Goal: Task Accomplishment & Management: Manage account settings

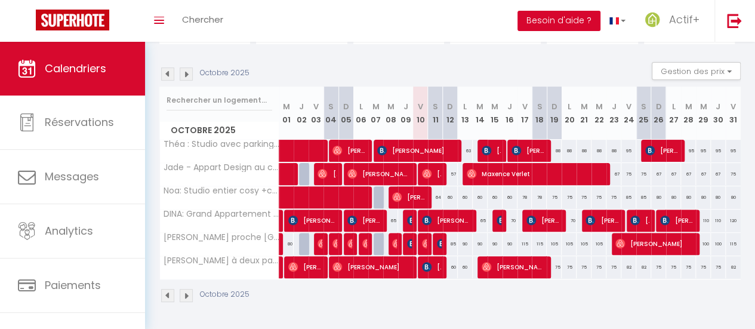
click at [572, 14] on button "Besoin d'aide ?" at bounding box center [558, 21] width 83 height 20
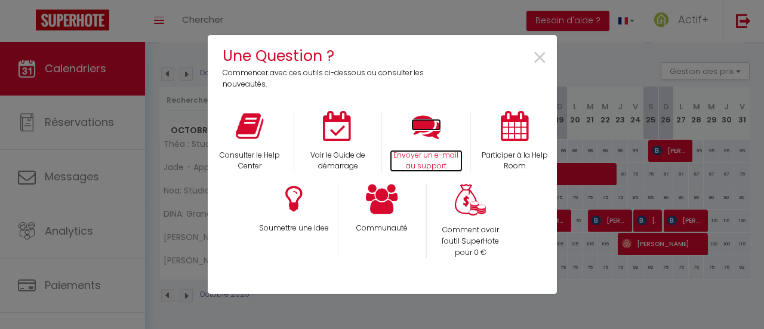
click at [427, 140] on icon at bounding box center [426, 126] width 30 height 30
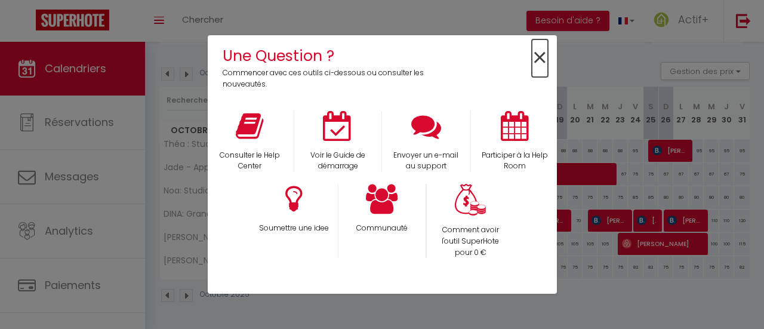
click at [538, 60] on span "×" at bounding box center [540, 58] width 16 height 38
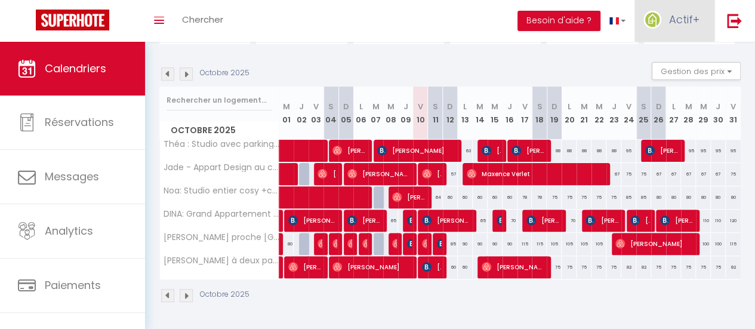
click at [673, 23] on span "Actif+" at bounding box center [684, 19] width 30 height 15
click at [640, 62] on link "Paramètres" at bounding box center [666, 60] width 88 height 20
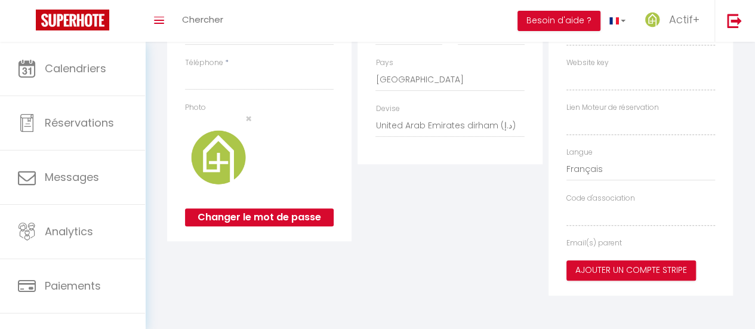
type input "Actif+"
type input "Location"
type input "0782886432"
type input "[STREET_ADDRESS]"
type input "13001"
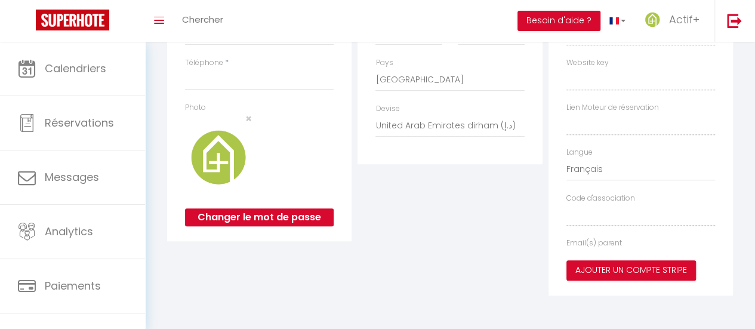
type input "[GEOGRAPHIC_DATA] 01"
select select "28"
type input "lFZA1akZ1HbepbQ2NllYFT4Jf"
type input "rAnrMaZGQyk6y75cYlGdjIFq1"
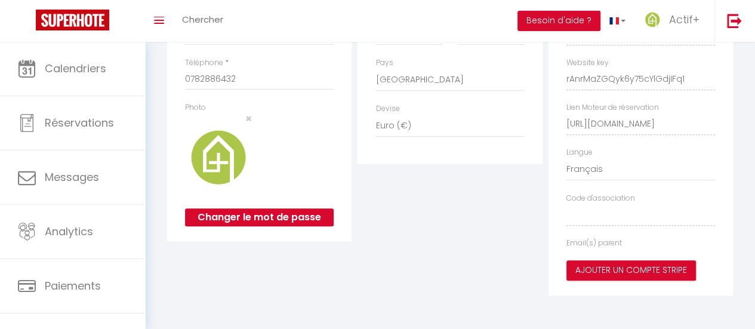
select select "fr"
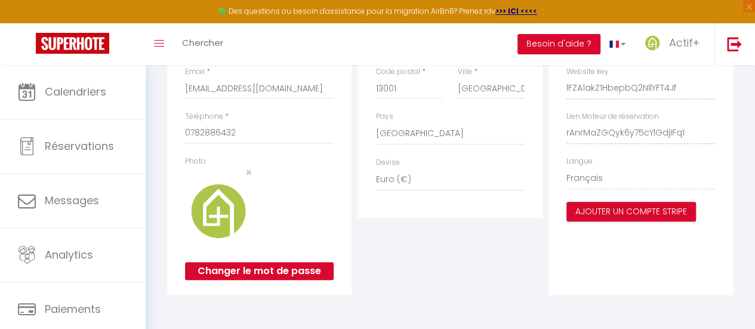
type input "lFZA1akZ1HbepbQ2NllYFT4Jf"
type input "rAnrMaZGQyk6y75cYlGdjIFq1"
type input "[URL][DOMAIN_NAME]"
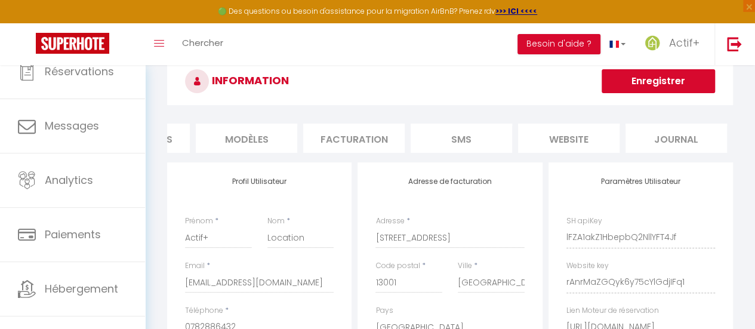
scroll to position [90, 0]
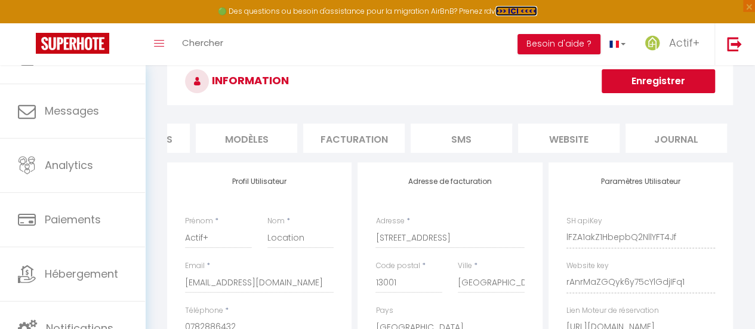
click at [507, 13] on strong ">>> ICI <<<<" at bounding box center [516, 11] width 42 height 10
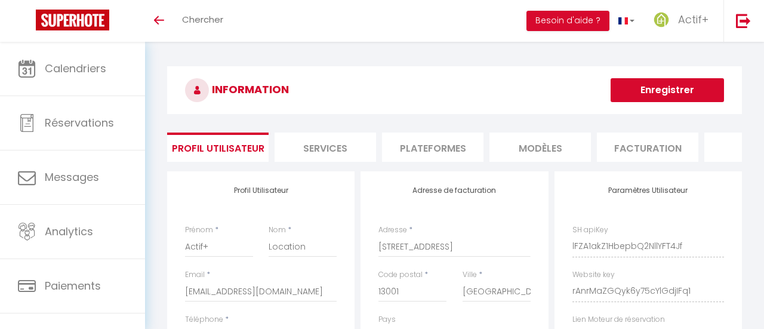
select select "28"
select select "fr"
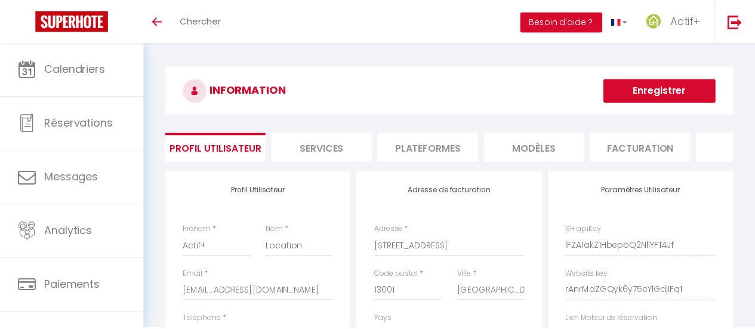
scroll to position [32, 0]
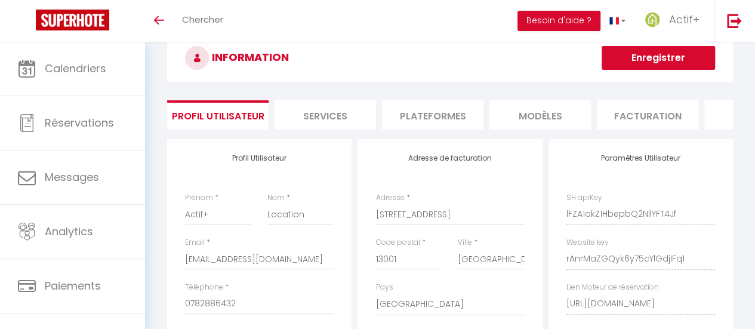
click at [27, 70] on icon at bounding box center [27, 69] width 18 height 18
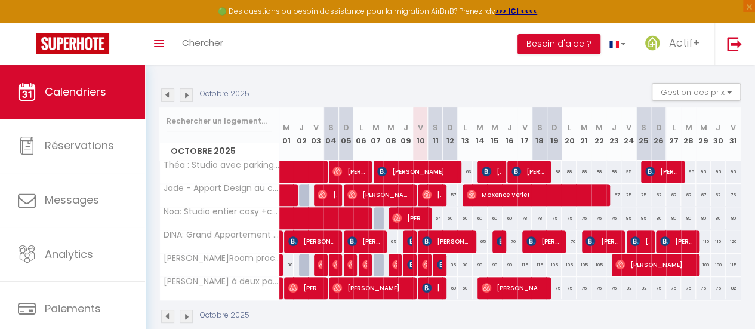
scroll to position [139, 0]
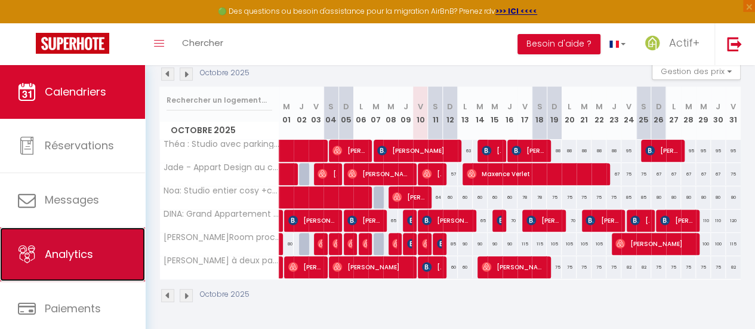
click at [42, 257] on link "Analytics" at bounding box center [72, 254] width 145 height 54
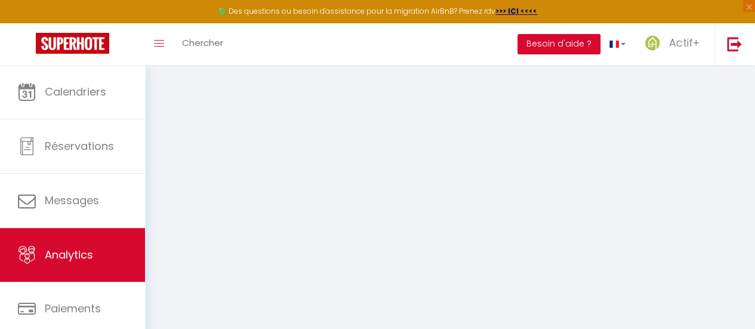
select select "2025"
select select "10"
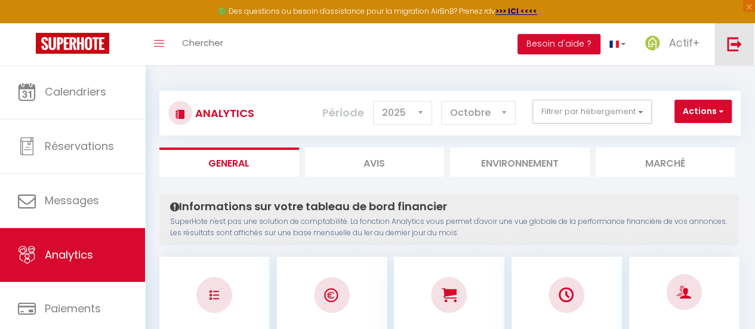
click at [732, 53] on link at bounding box center [733, 44] width 39 height 42
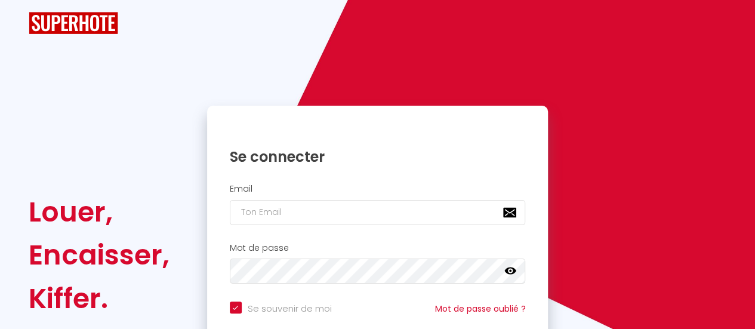
checkbox input "true"
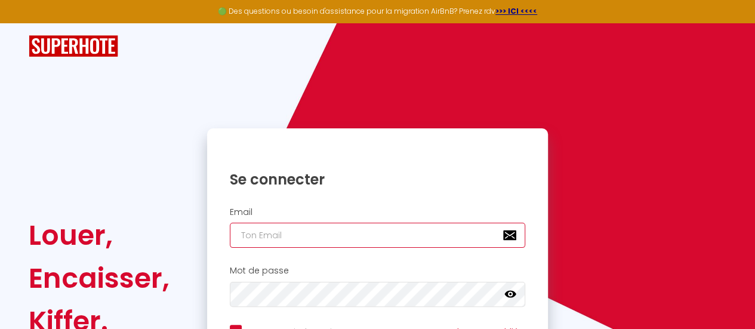
click at [244, 239] on input "email" at bounding box center [378, 235] width 296 height 25
type input "[EMAIL_ADDRESS][DOMAIN_NAME]"
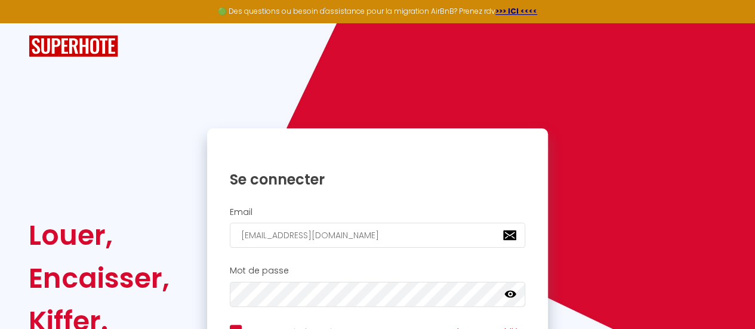
click at [511, 295] on icon at bounding box center [510, 294] width 12 height 12
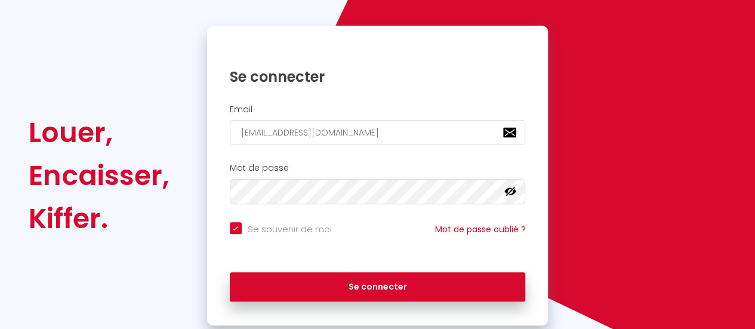
scroll to position [112, 0]
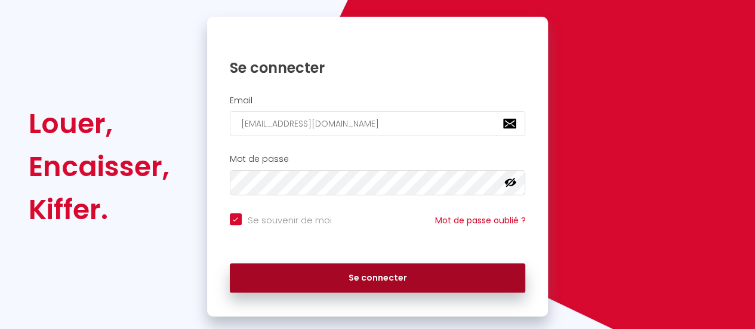
click at [465, 283] on button "Se connecter" at bounding box center [378, 278] width 296 height 30
checkbox input "true"
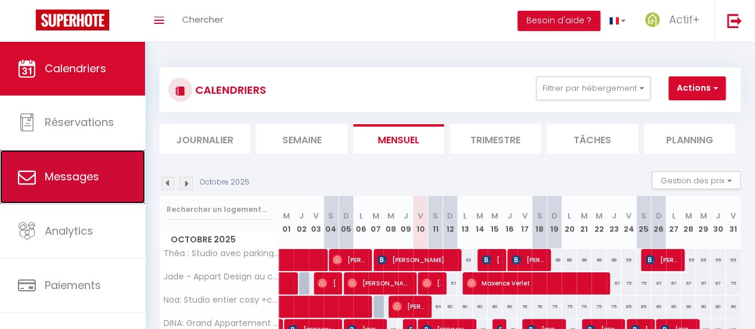
click at [80, 162] on link "Messages" at bounding box center [72, 177] width 145 height 54
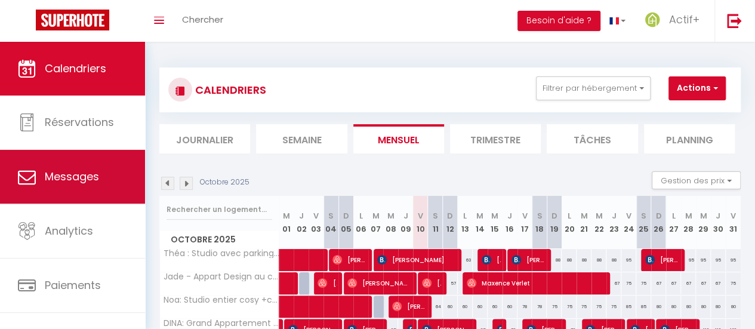
select select "message"
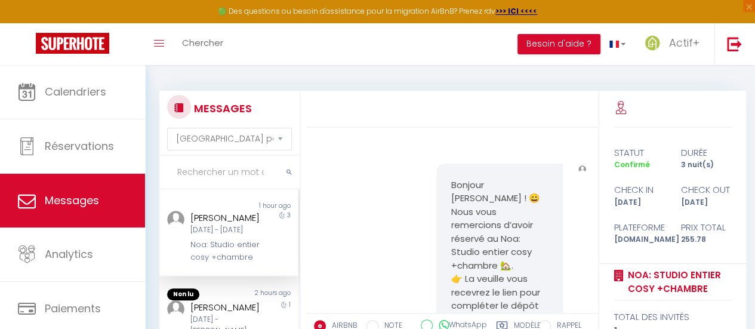
scroll to position [4946, 0]
